Goal: Find specific page/section: Locate a particular part of the current website

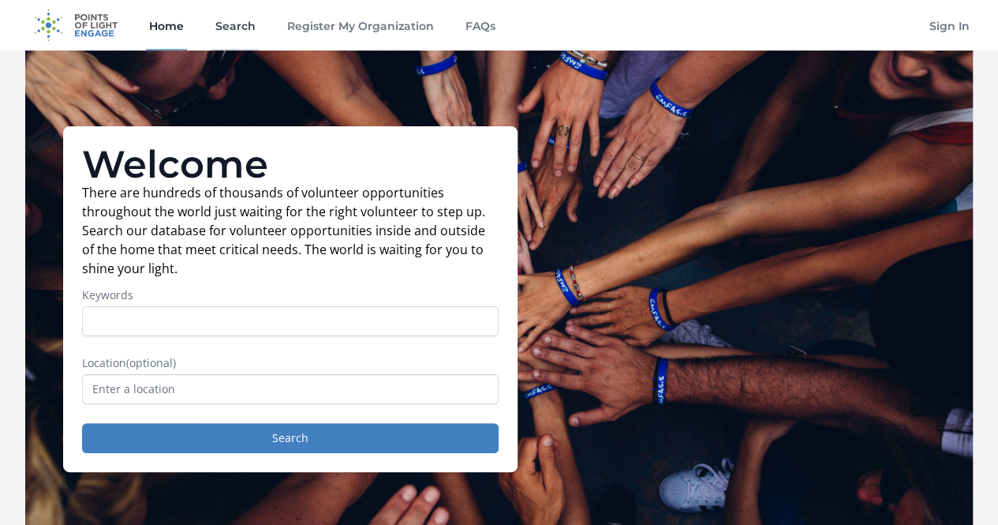
click at [222, 28] on link "Search" at bounding box center [235, 25] width 47 height 51
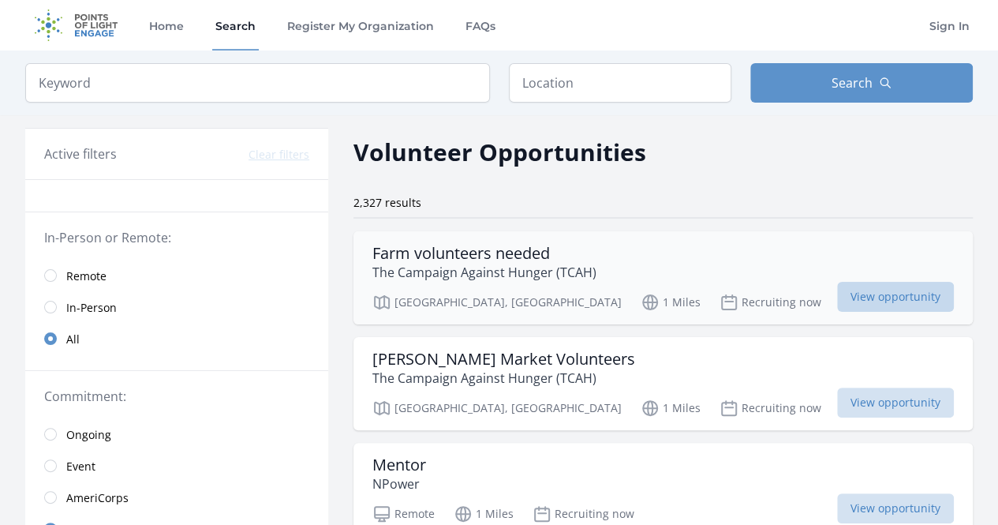
click at [904, 282] on span "View opportunity" at bounding box center [895, 297] width 117 height 30
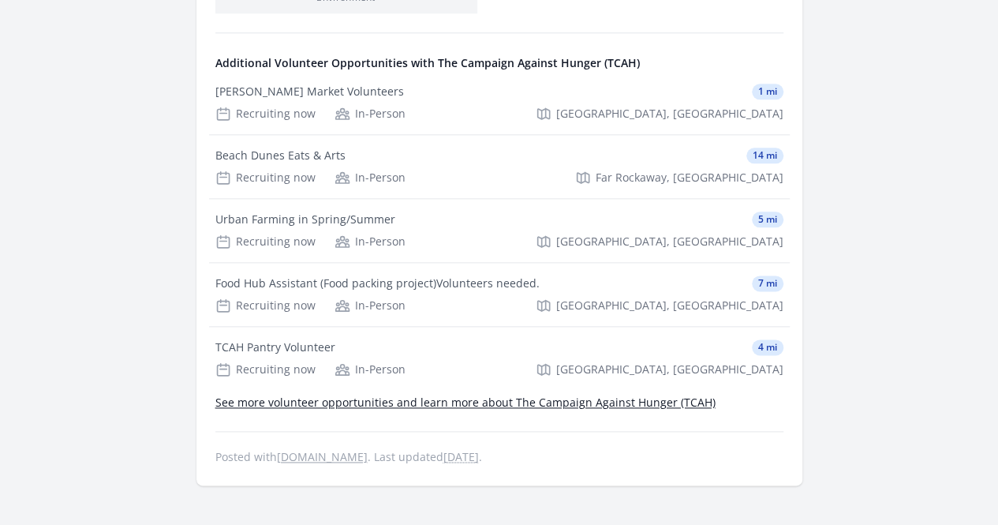
scroll to position [787, 0]
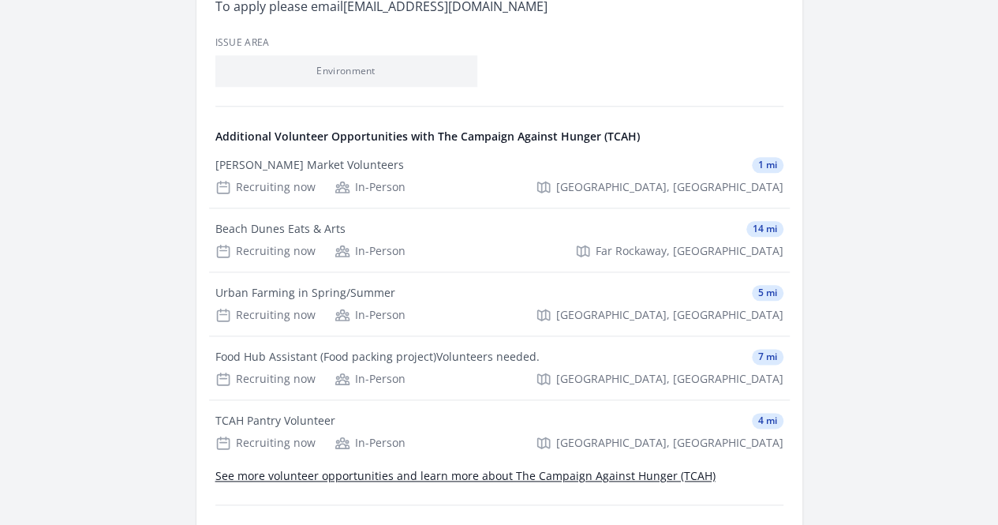
drag, startPoint x: 432, startPoint y: 275, endPoint x: 393, endPoint y: 283, distance: 40.1
click at [0, 0] on link "idealist.org" at bounding box center [0, 0] width 0 height 0
